Goal: Information Seeking & Learning: Find specific fact

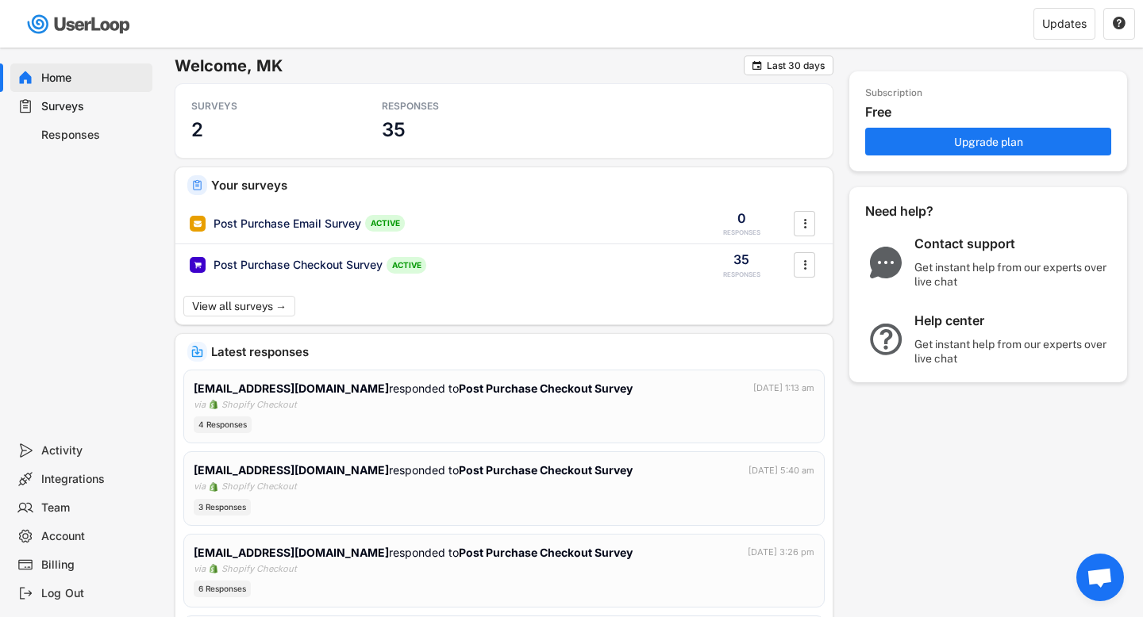
click at [59, 136] on div "Responses" at bounding box center [93, 135] width 105 height 15
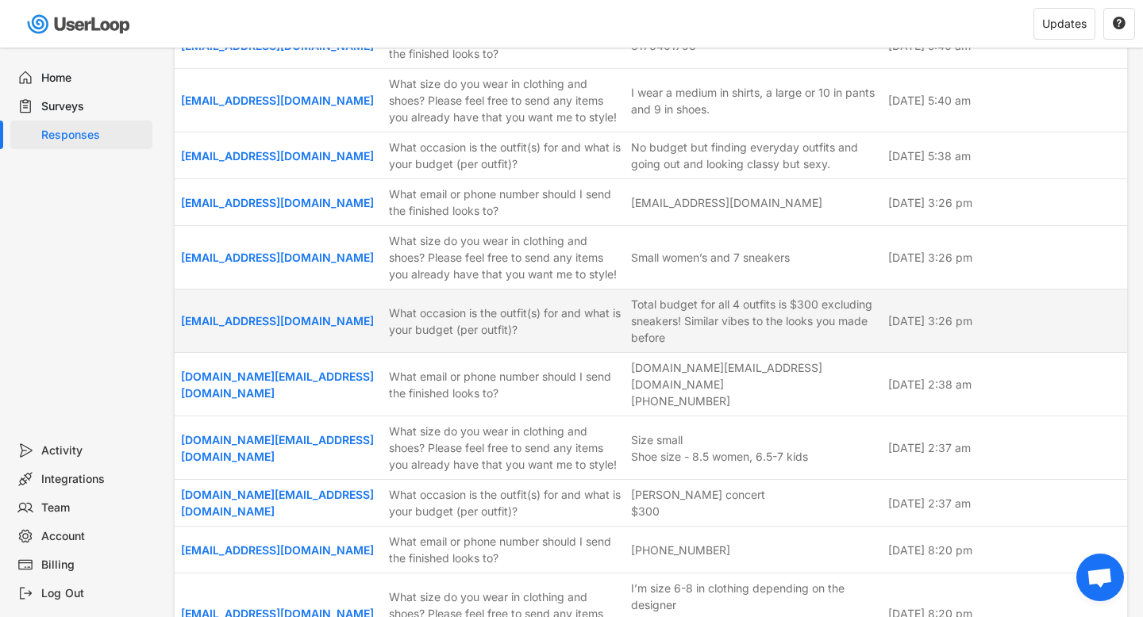
scroll to position [897, 0]
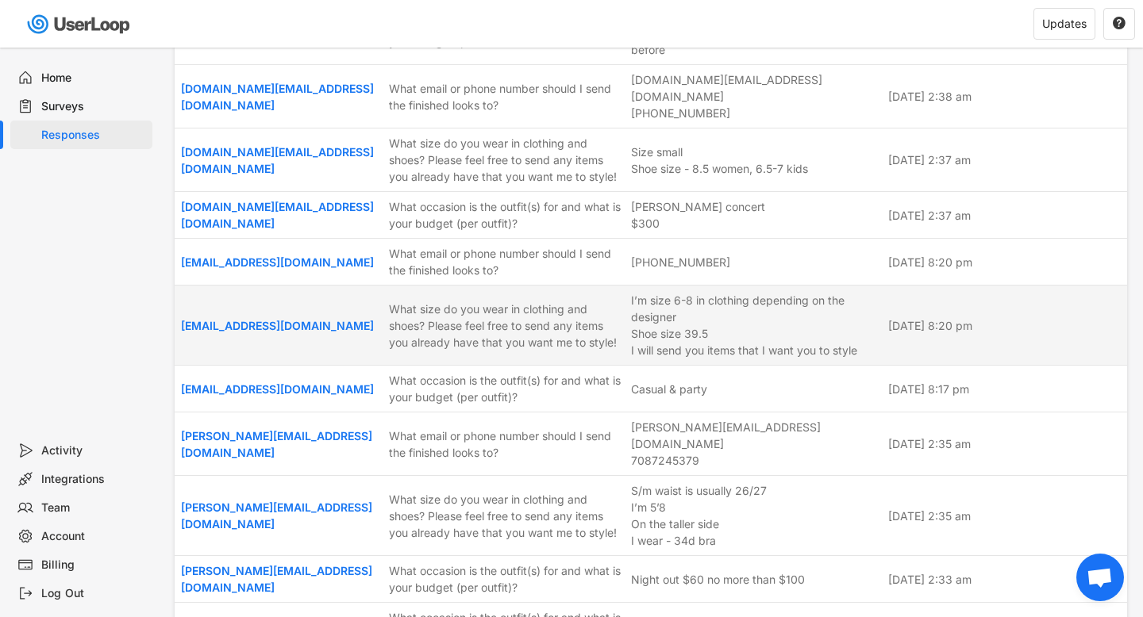
click at [752, 357] on div "I’m size 6-8 in clothing depending on the designer Shoe size 39.5 I will send y…" at bounding box center [755, 325] width 248 height 67
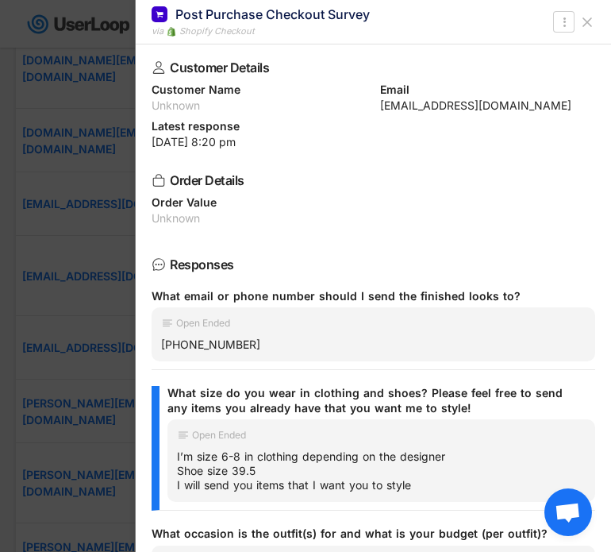
scroll to position [60, 0]
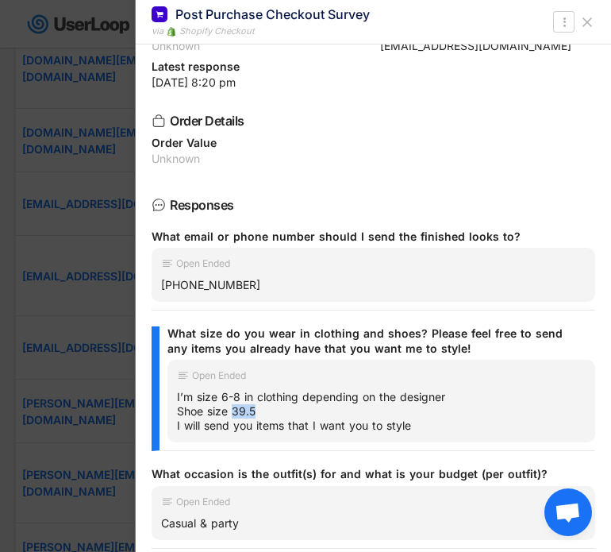
drag, startPoint x: 233, startPoint y: 411, endPoint x: 270, endPoint y: 411, distance: 37.3
click at [270, 411] on div "I’m size 6-8 in clothing depending on the designer Shoe size 39.5 I will send y…" at bounding box center [381, 412] width 409 height 44
copy div "39.5"
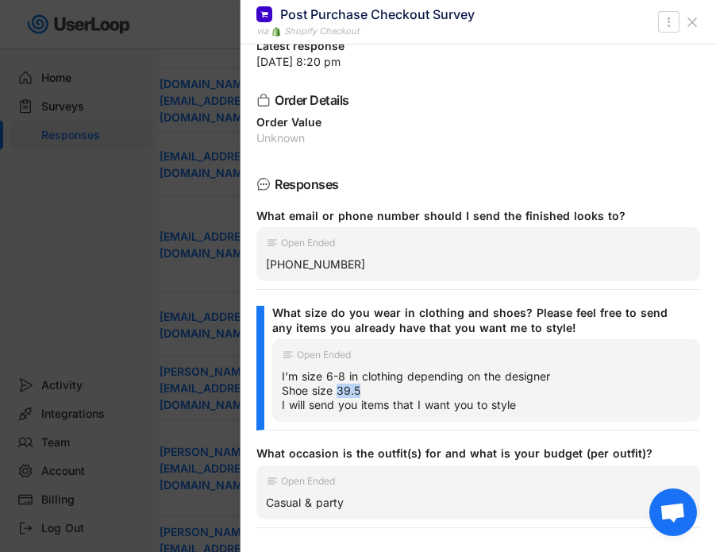
scroll to position [1195, 0]
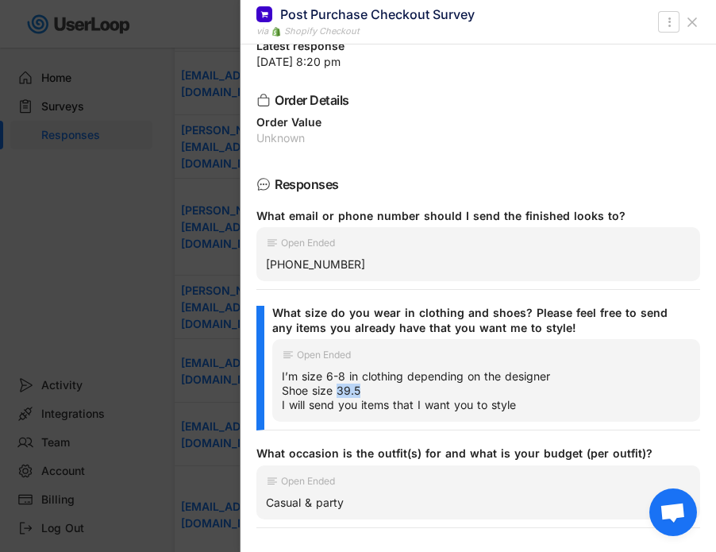
drag, startPoint x: 380, startPoint y: 267, endPoint x: 260, endPoint y: 266, distance: 120.6
click at [260, 266] on div "Open Ended [PHONE_NUMBER]" at bounding box center [478, 254] width 444 height 54
copy div "[PHONE_NUMBER]"
